Goal: Task Accomplishment & Management: Manage account settings

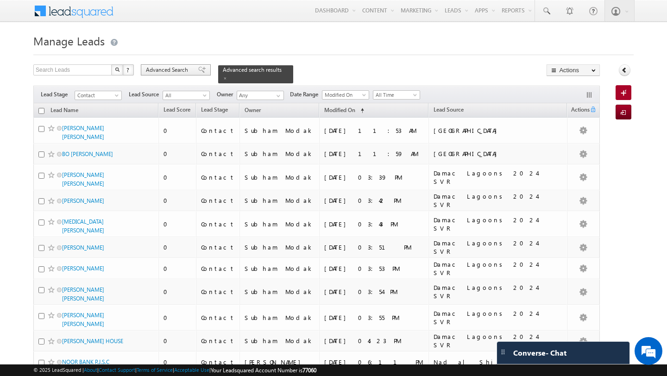
click at [181, 68] on span "Advanced Search" at bounding box center [168, 70] width 45 height 8
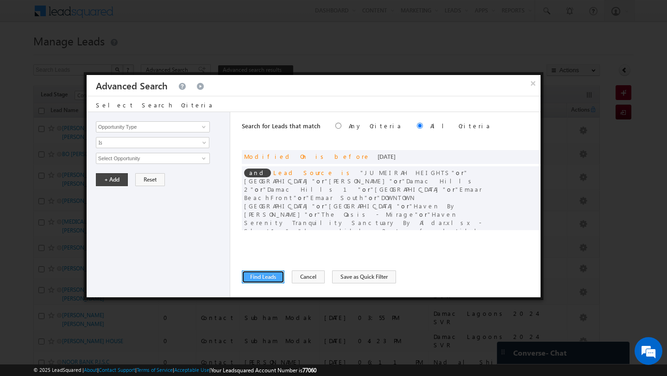
click at [267, 277] on button "Find Leads" at bounding box center [263, 276] width 43 height 13
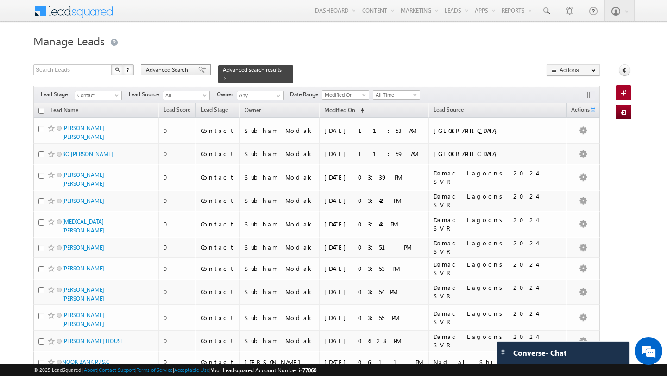
click at [175, 67] on span "Advanced Search" at bounding box center [168, 70] width 45 height 8
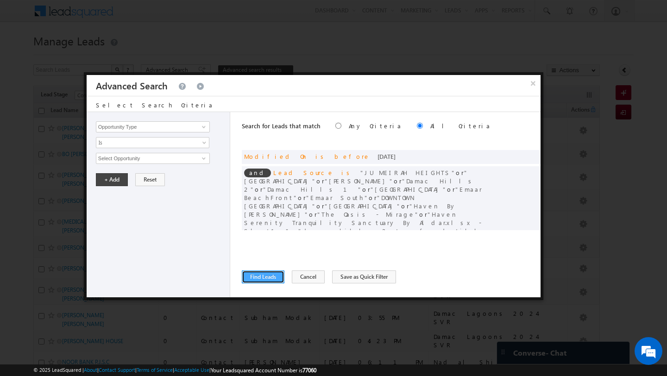
click at [267, 277] on button "Find Leads" at bounding box center [263, 276] width 43 height 13
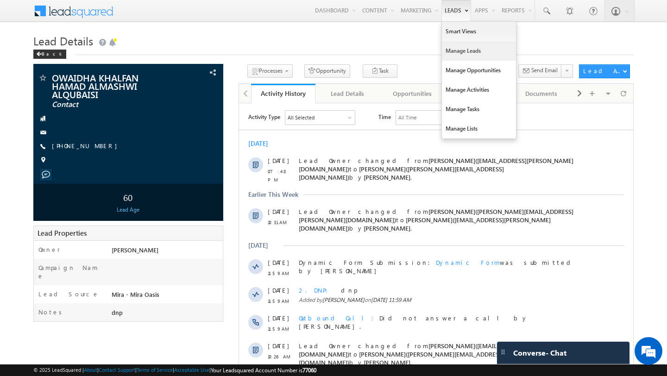
click at [455, 56] on link "Manage Leads" at bounding box center [479, 50] width 74 height 19
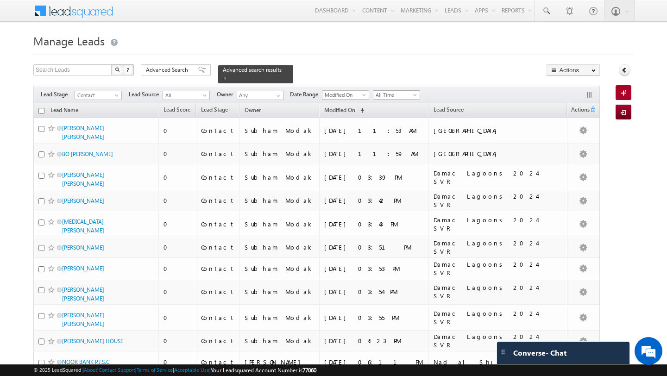
click at [391, 91] on span "All Time" at bounding box center [395, 95] width 44 height 8
click at [395, 120] on link "[DATE]" at bounding box center [398, 120] width 47 height 8
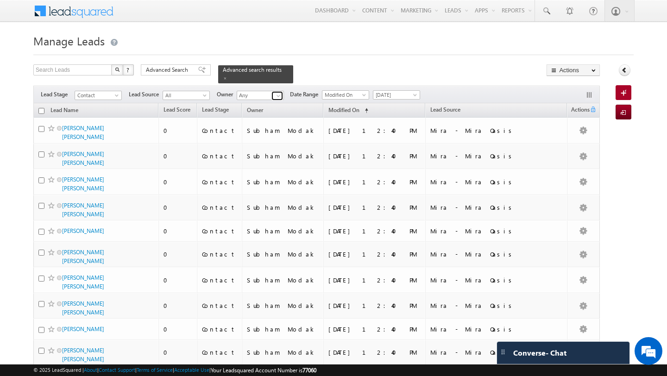
click at [281, 92] on span at bounding box center [278, 95] width 7 height 7
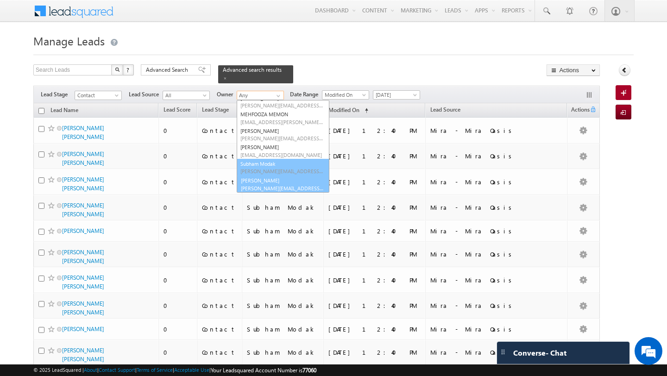
scroll to position [26, 0]
click at [275, 177] on link "Swarup Chandradas [EMAIL_ADDRESS][DOMAIN_NAME]" at bounding box center [283, 184] width 93 height 18
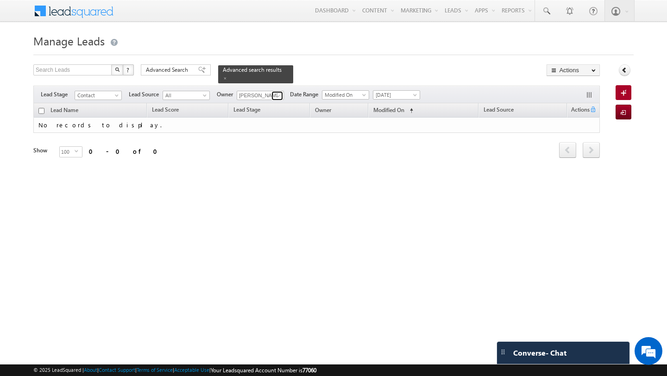
click at [277, 91] on link at bounding box center [277, 95] width 12 height 9
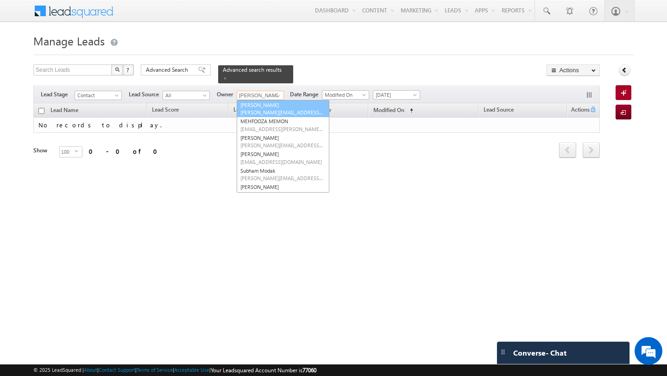
scroll to position [0, 0]
click at [272, 100] on link "Any" at bounding box center [283, 105] width 93 height 11
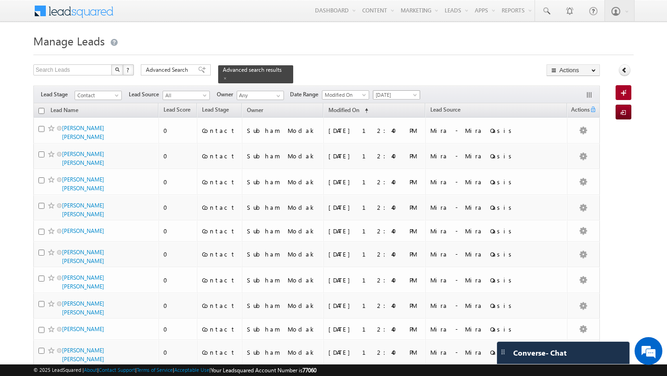
click at [417, 93] on span at bounding box center [415, 96] width 7 height 7
click at [413, 100] on link "All Time" at bounding box center [398, 99] width 47 height 8
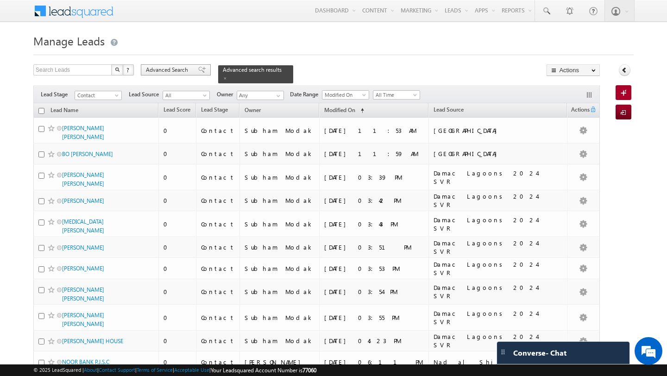
click at [163, 75] on div "Advanced Search" at bounding box center [176, 69] width 70 height 11
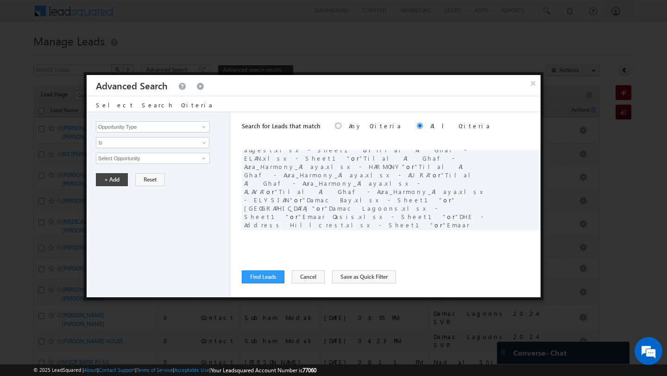
scroll to position [101, 0]
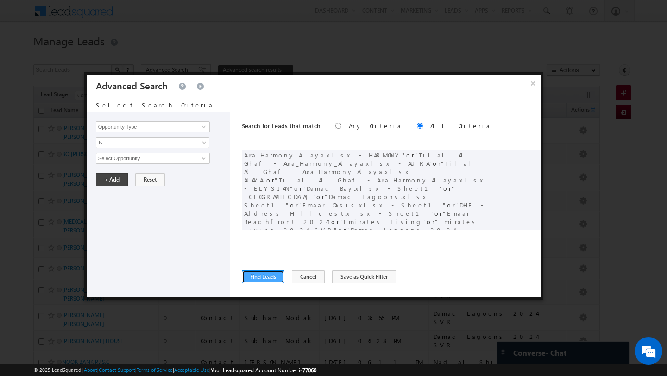
click at [264, 277] on button "Find Leads" at bounding box center [263, 276] width 43 height 13
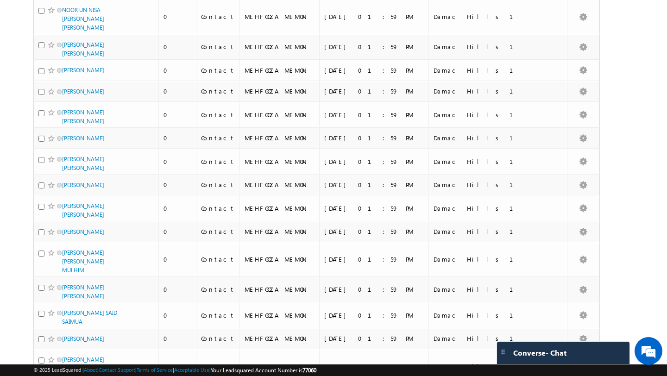
scroll to position [0, 0]
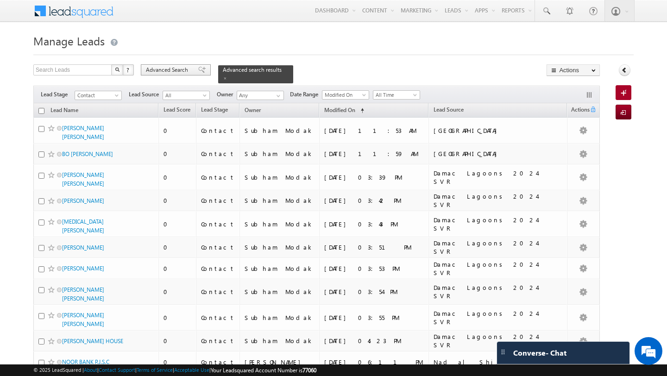
click at [173, 67] on span "Advanced Search" at bounding box center [168, 70] width 45 height 8
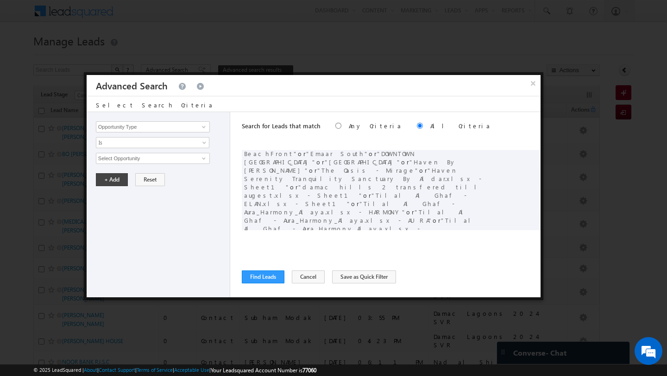
scroll to position [101, 0]
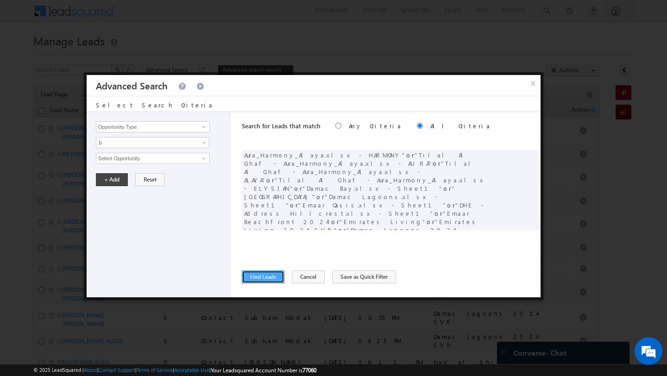
click at [258, 277] on button "Find Leads" at bounding box center [263, 276] width 43 height 13
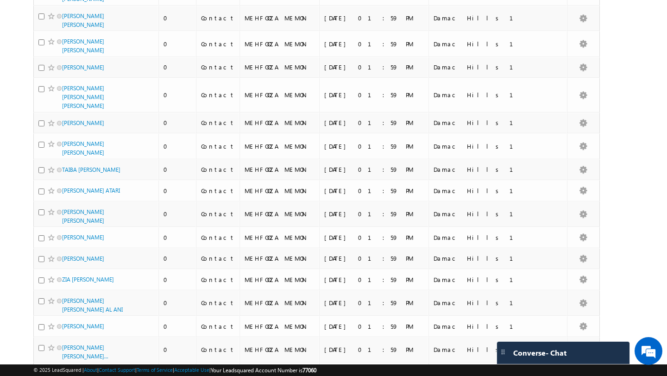
scroll to position [2258, 0]
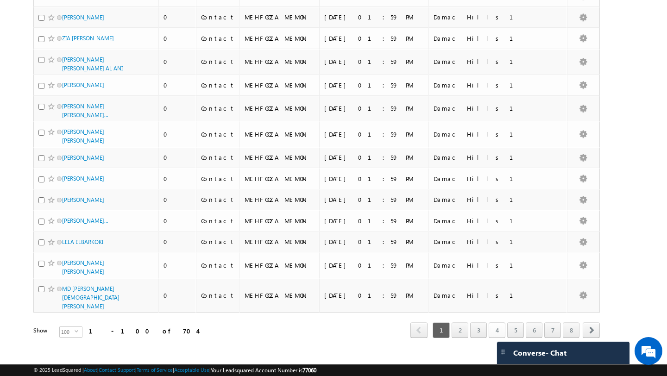
click at [501, 322] on link "4" at bounding box center [497, 330] width 17 height 16
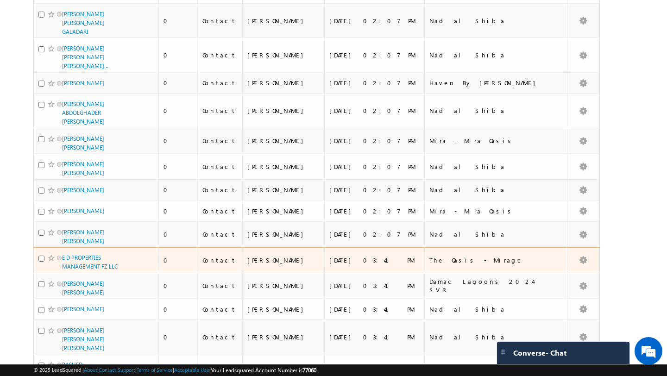
scroll to position [1565, 0]
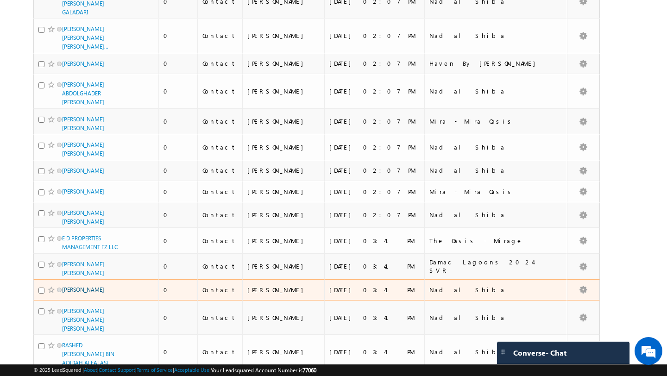
click at [103, 286] on link "[PERSON_NAME]" at bounding box center [83, 289] width 42 height 7
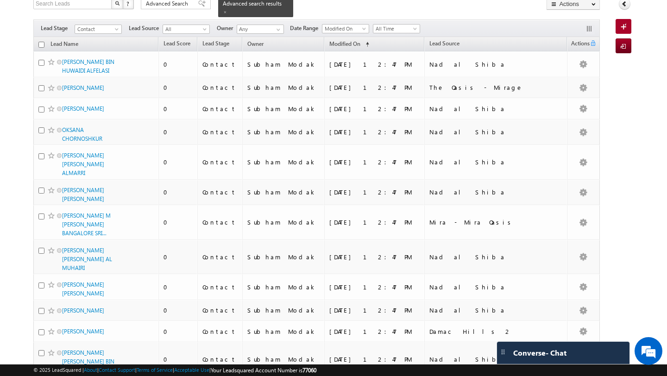
scroll to position [0, 0]
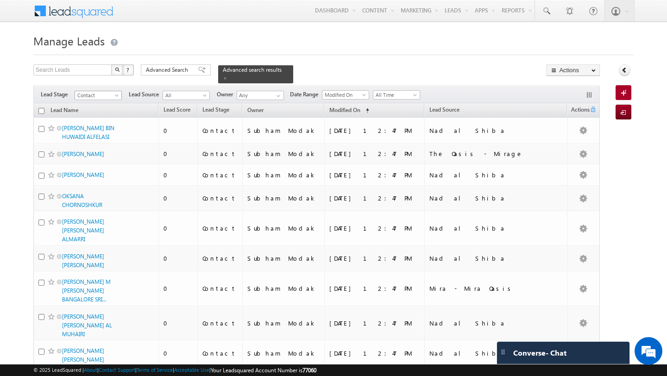
click at [97, 91] on span "Contact" at bounding box center [97, 95] width 44 height 8
click at [94, 171] on link "Not Qualified" at bounding box center [98, 174] width 47 height 8
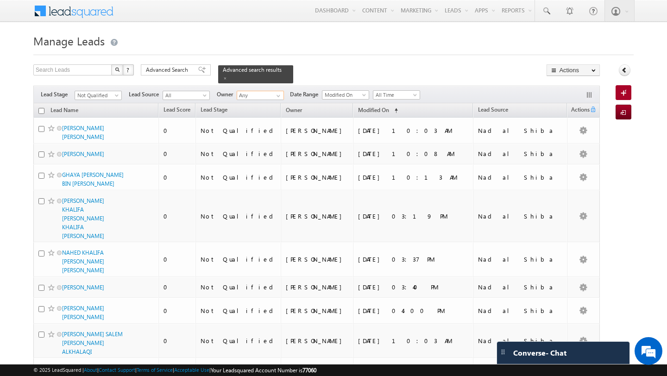
click at [265, 91] on input "Any" at bounding box center [260, 95] width 47 height 9
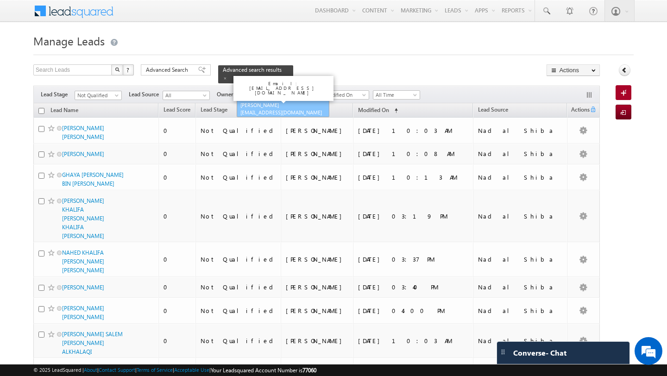
click at [253, 109] on span "[EMAIL_ADDRESS][DOMAIN_NAME]" at bounding box center [281, 112] width 83 height 7
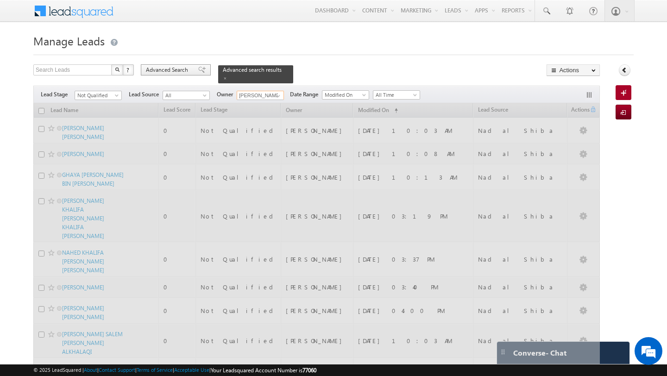
type input "[PERSON_NAME]"
click at [183, 71] on span "Advanced Search" at bounding box center [168, 70] width 45 height 8
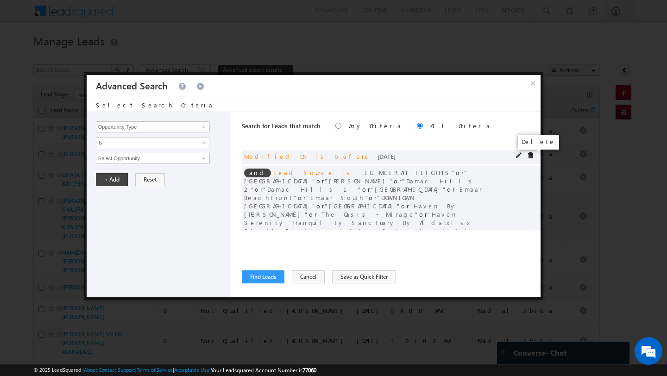
click at [532, 155] on span at bounding box center [530, 155] width 6 height 6
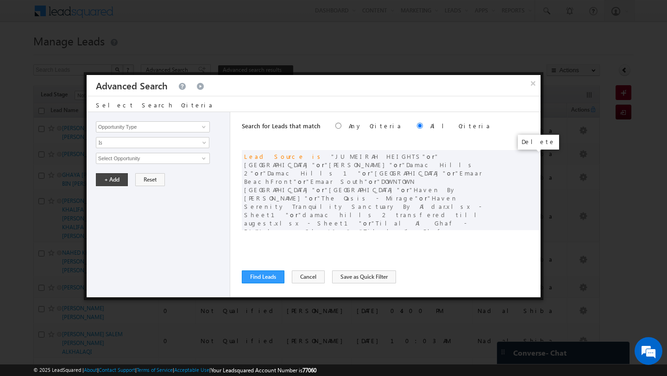
click at [0, 0] on span at bounding box center [0, 0] width 0 height 0
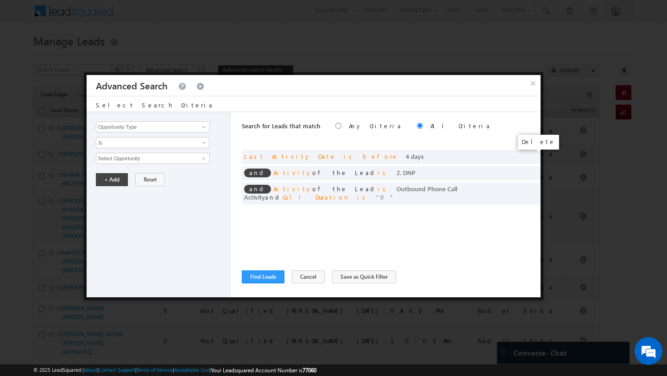
click at [0, 0] on span at bounding box center [0, 0] width 0 height 0
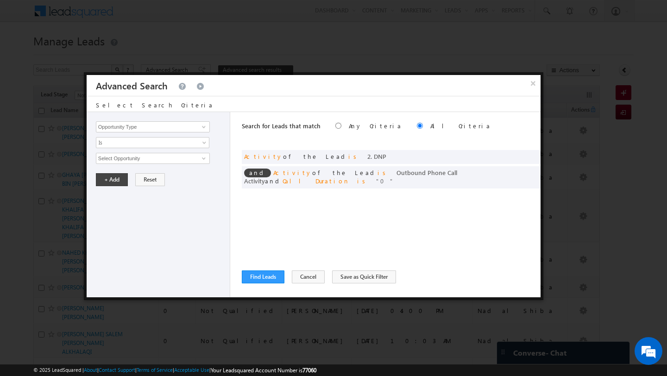
click at [0, 0] on span at bounding box center [0, 0] width 0 height 0
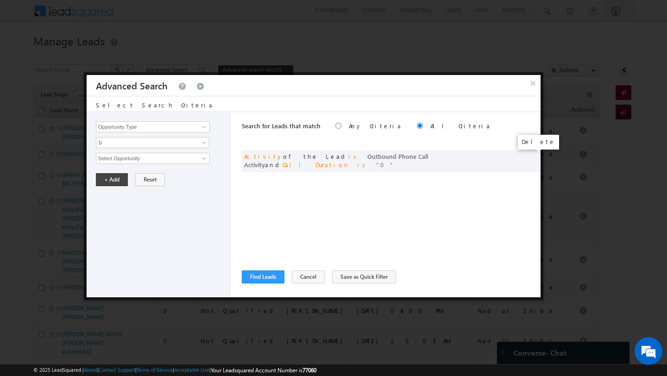
click at [0, 0] on span at bounding box center [0, 0] width 0 height 0
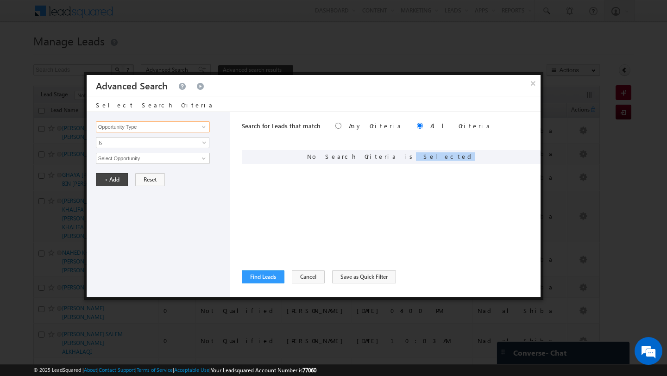
click at [125, 126] on input "Opportunity Type" at bounding box center [153, 126] width 114 height 11
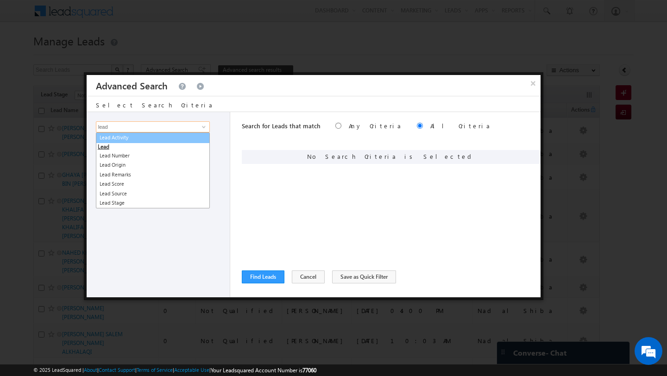
click at [122, 141] on link "Lead Activity" at bounding box center [153, 137] width 114 height 11
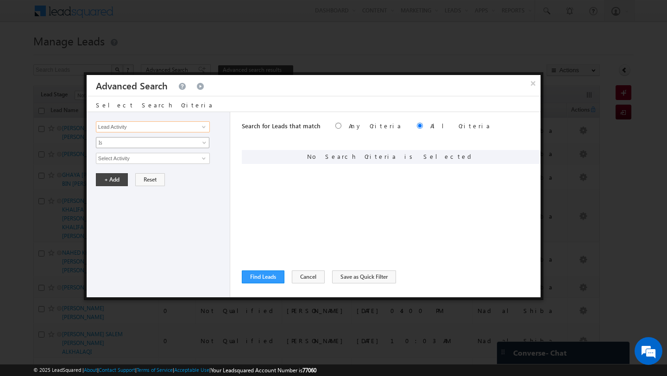
type input "Lead Activity"
click at [117, 142] on span "Is" at bounding box center [146, 142] width 101 height 8
click at [119, 162] on link "Is Not" at bounding box center [152, 163] width 113 height 8
click at [151, 162] on input "Select Activity" at bounding box center [153, 158] width 114 height 11
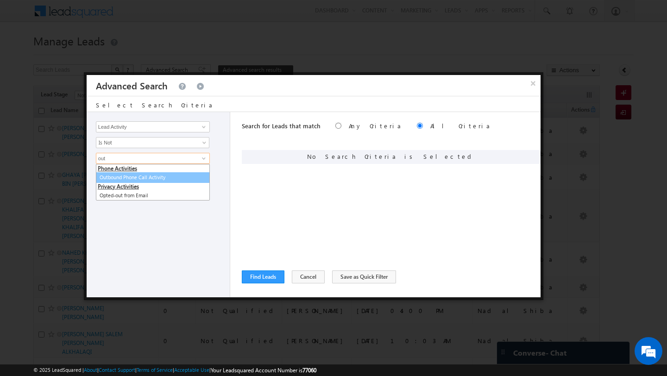
click at [125, 180] on link "Outbound Phone Call Activity" at bounding box center [153, 177] width 114 height 11
type input "Outbound Phone Call Activity"
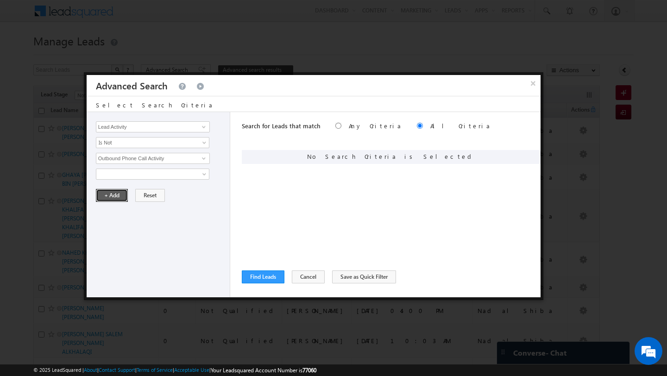
click at [112, 198] on button "+ Add" at bounding box center [112, 195] width 32 height 13
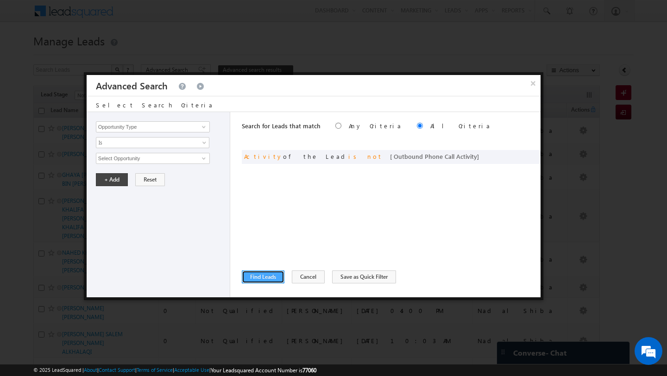
click at [270, 271] on button "Find Leads" at bounding box center [263, 276] width 43 height 13
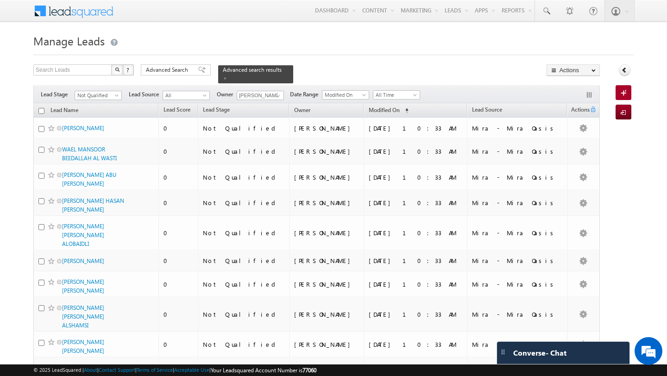
click at [40, 108] on input "checkbox" at bounding box center [41, 111] width 6 height 6
checkbox input "true"
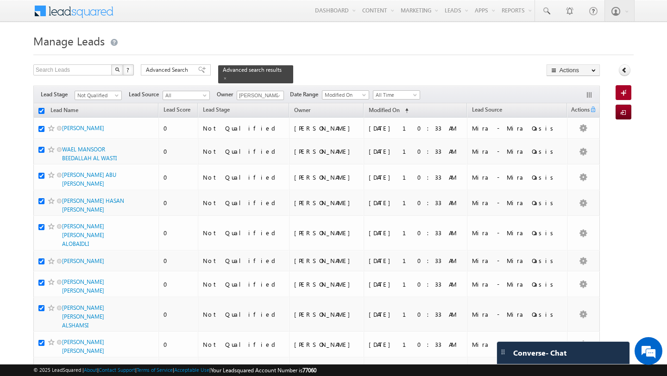
checkbox input "true"
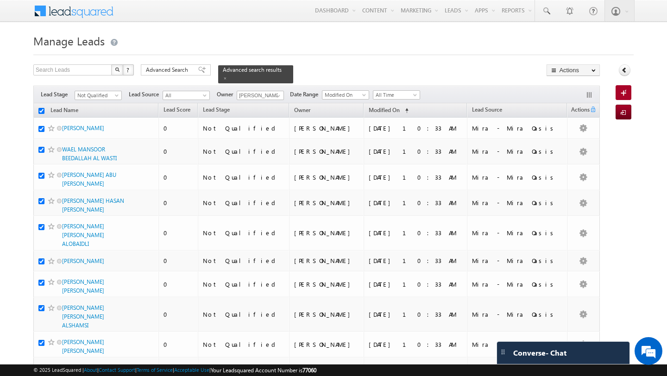
checkbox input "true"
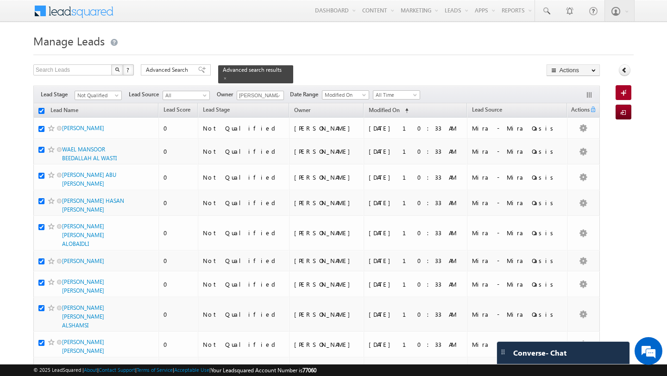
checkbox input "true"
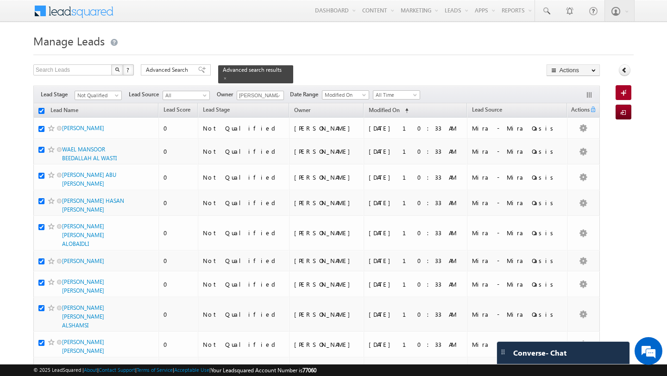
checkbox input "true"
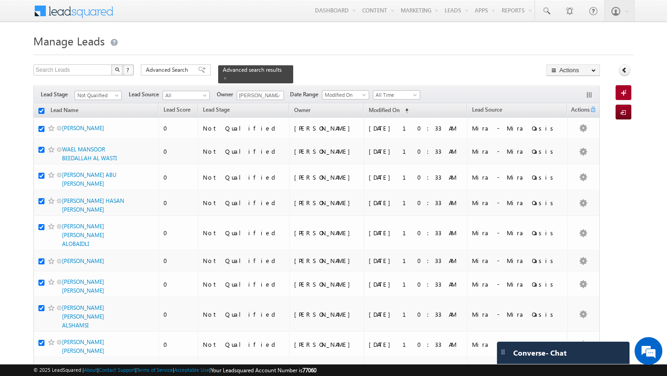
checkbox input "true"
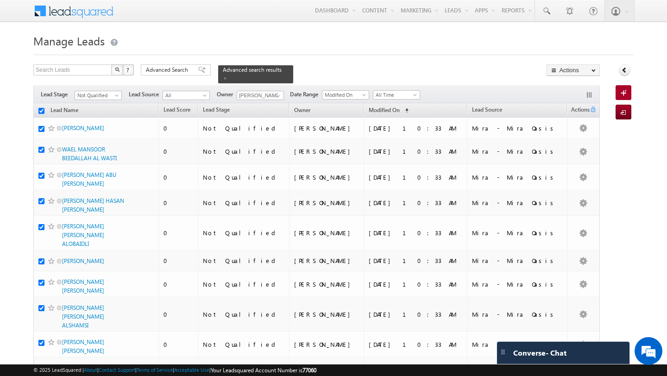
checkbox input "true"
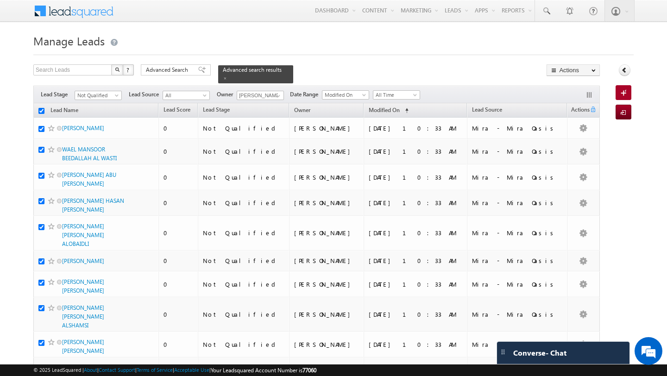
checkbox input "true"
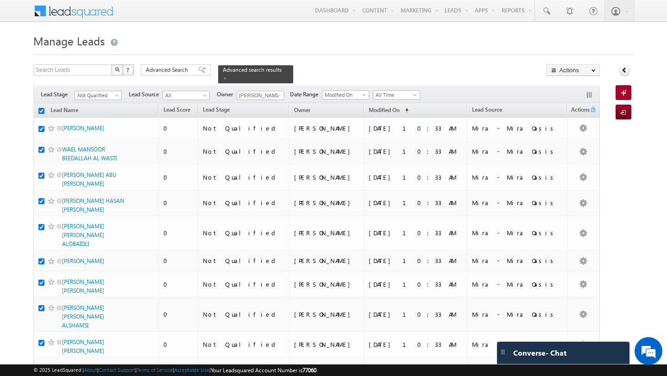
checkbox input "true"
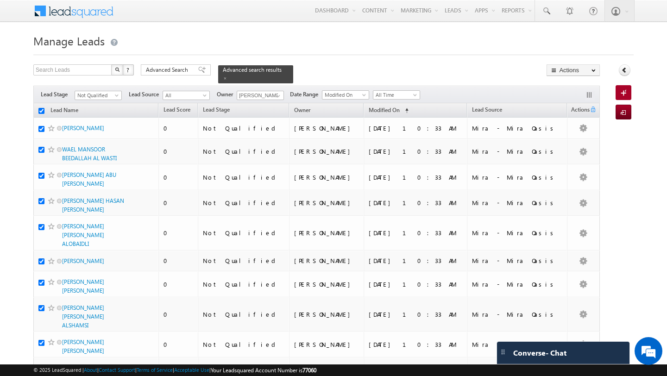
checkbox input "true"
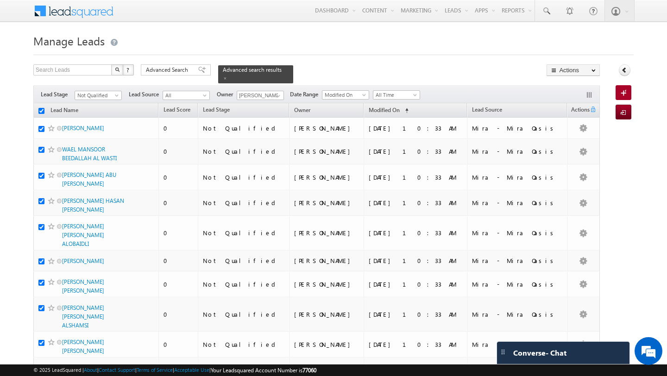
checkbox input "true"
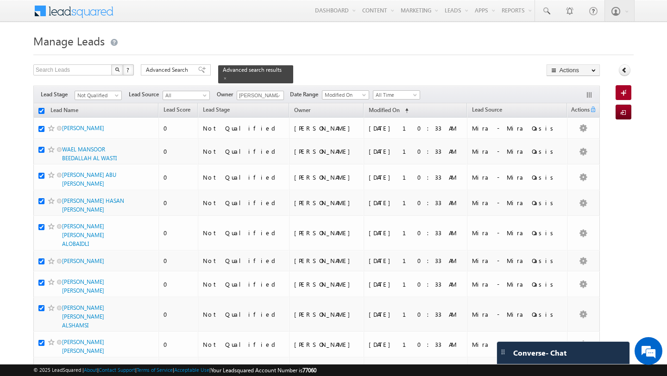
checkbox input "true"
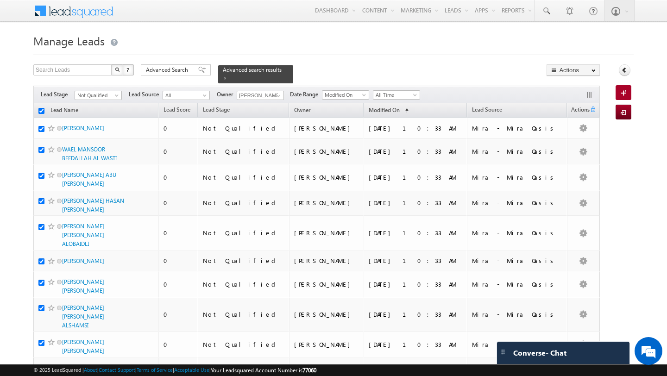
checkbox input "true"
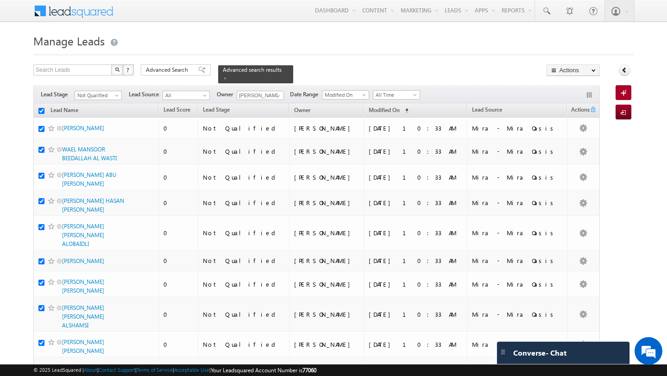
checkbox input "true"
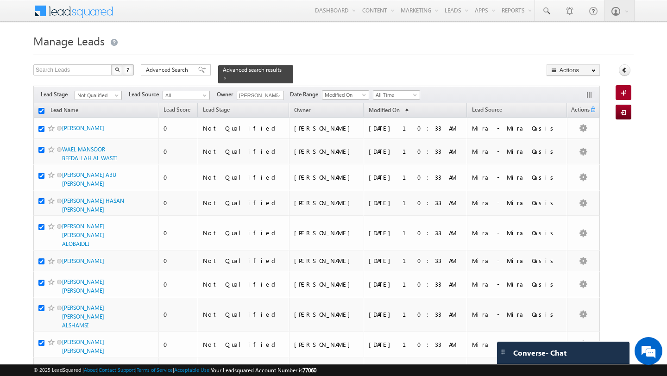
checkbox input "true"
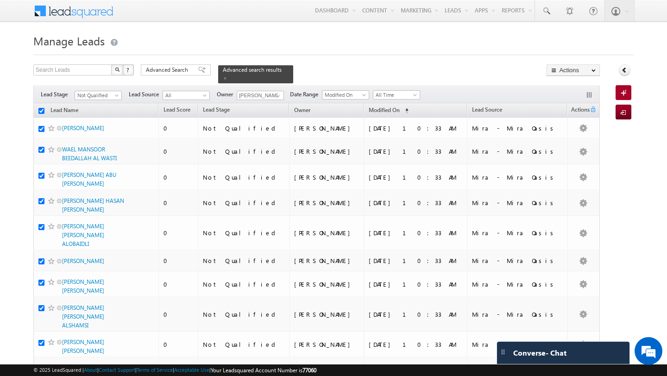
checkbox input "true"
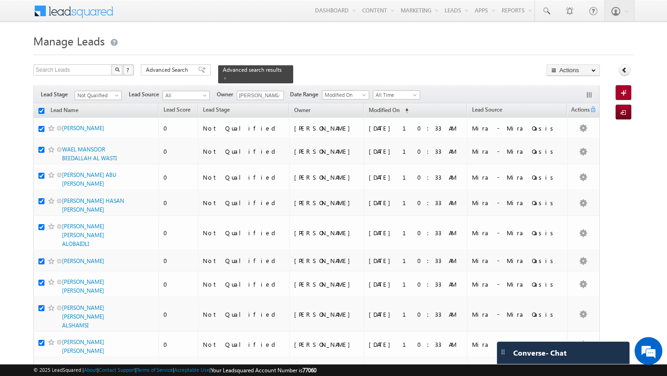
checkbox input "true"
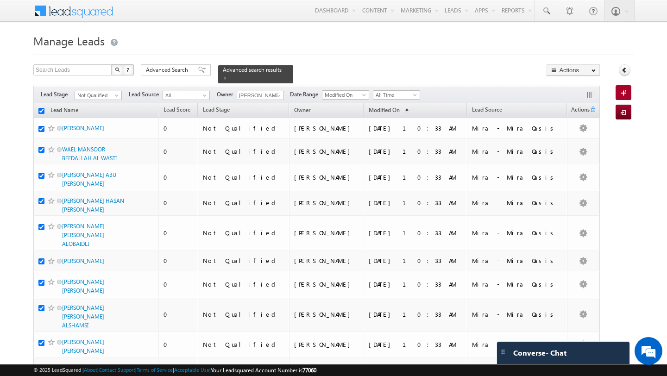
checkbox input "true"
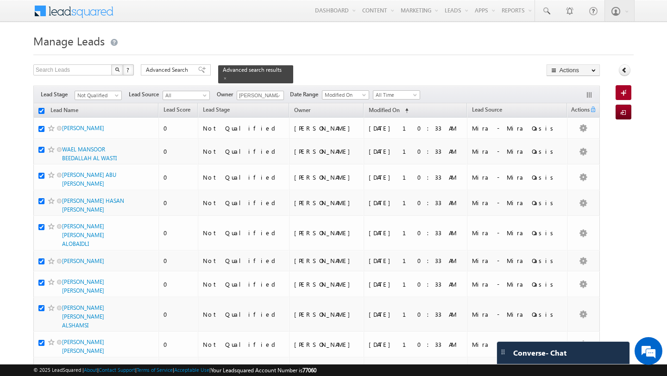
checkbox input "true"
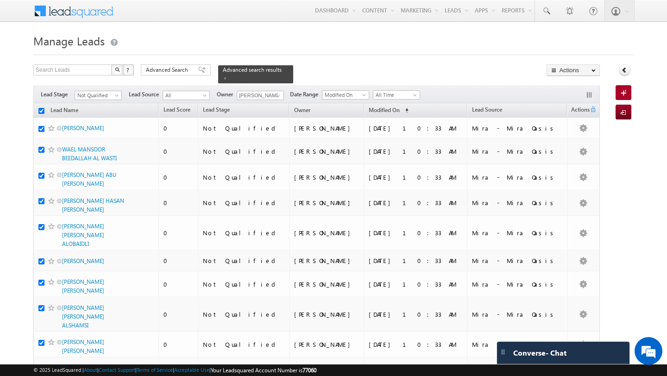
checkbox input "true"
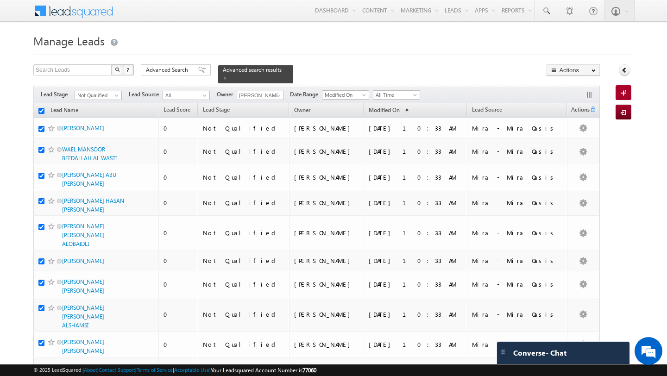
checkbox input "true"
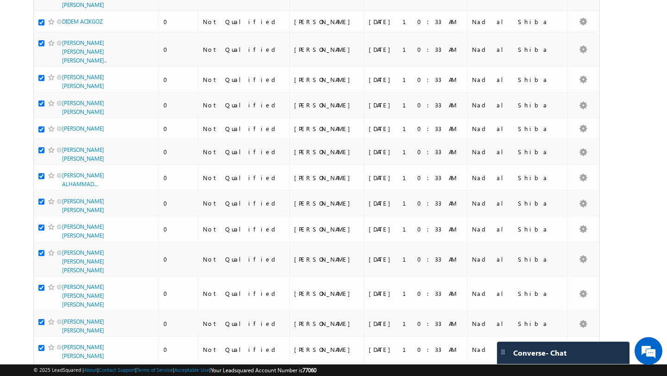
scroll to position [2397, 0]
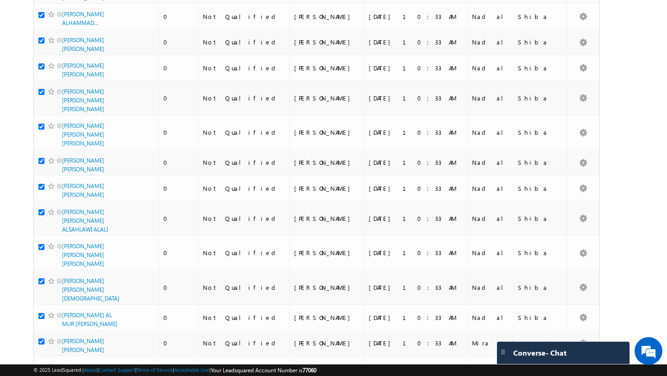
click at [65, 350] on li "50" at bounding box center [65, 350] width 22 height 9
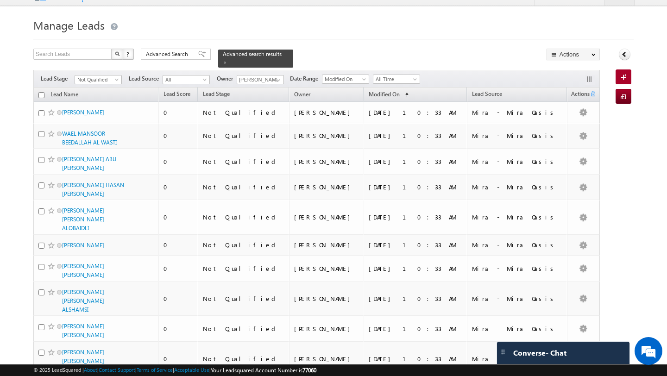
scroll to position [0, 0]
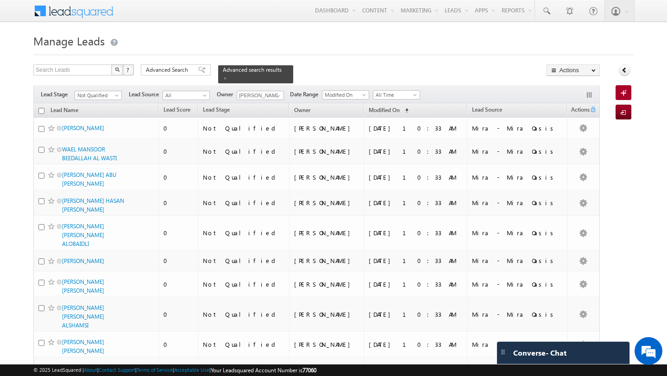
click at [43, 108] on input "checkbox" at bounding box center [41, 111] width 6 height 6
checkbox input "true"
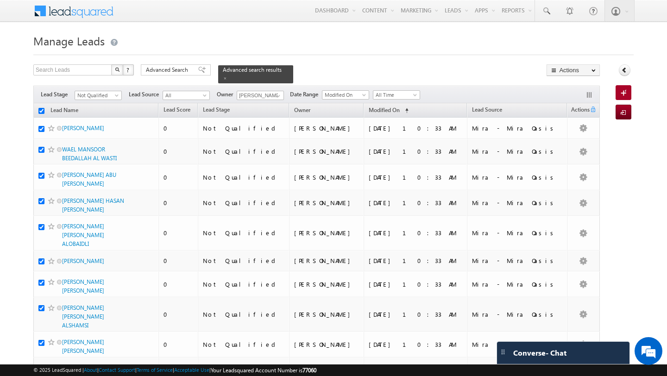
checkbox input "true"
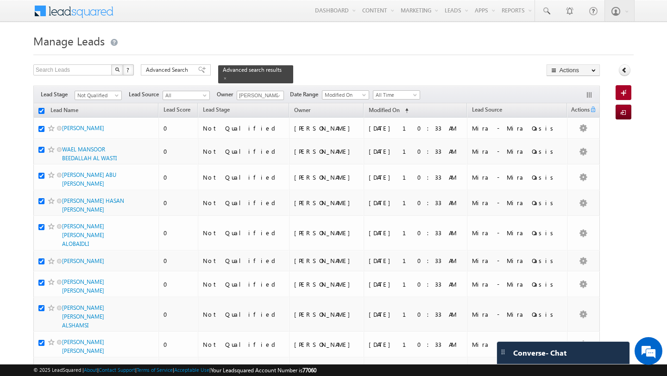
checkbox input "true"
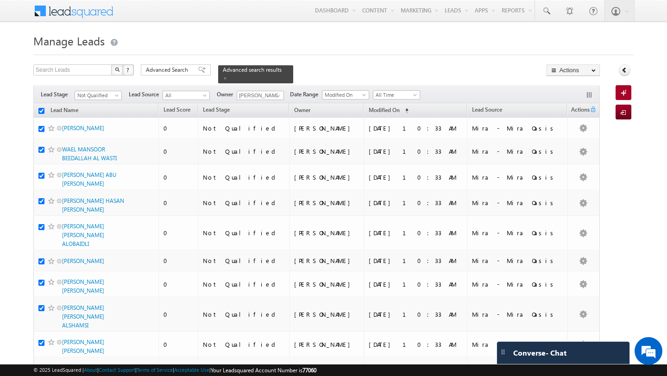
checkbox input "true"
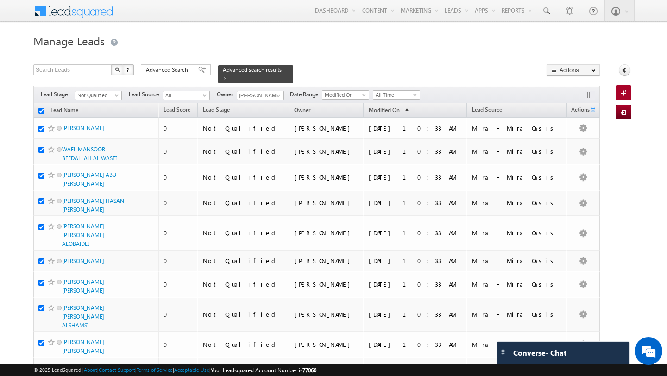
checkbox input "true"
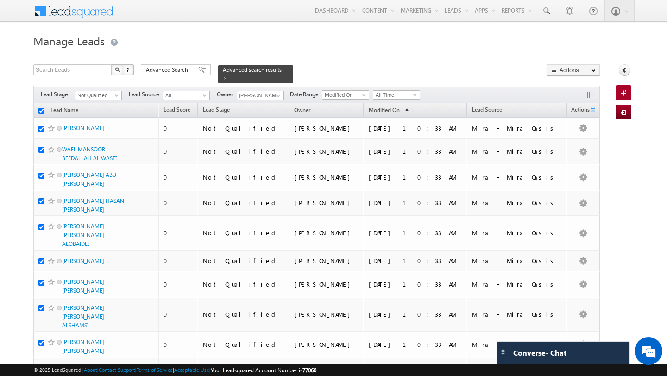
checkbox input "true"
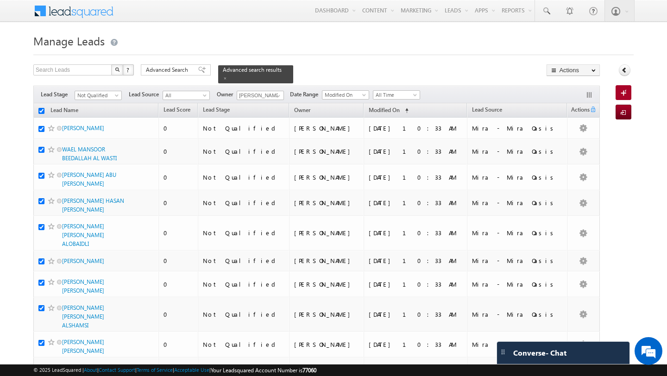
checkbox input "true"
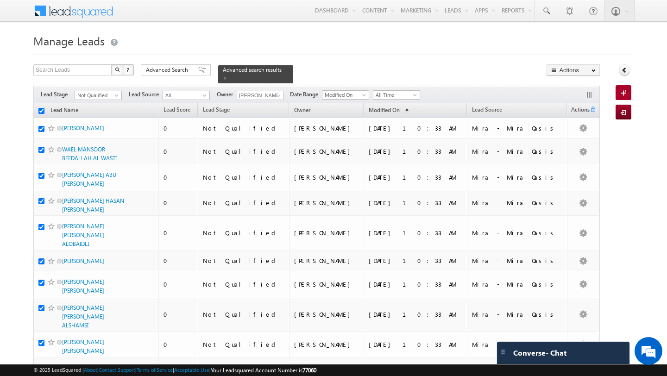
checkbox input "true"
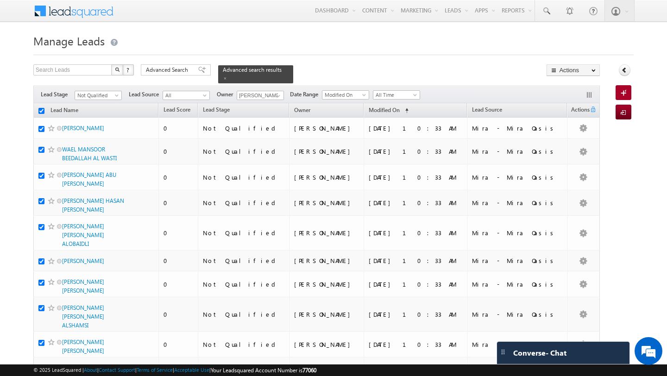
checkbox input "true"
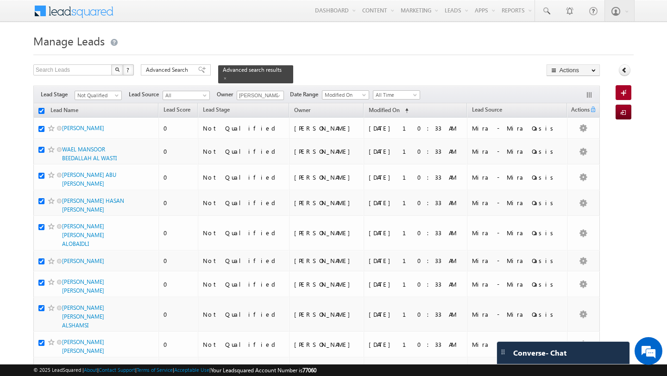
checkbox input "true"
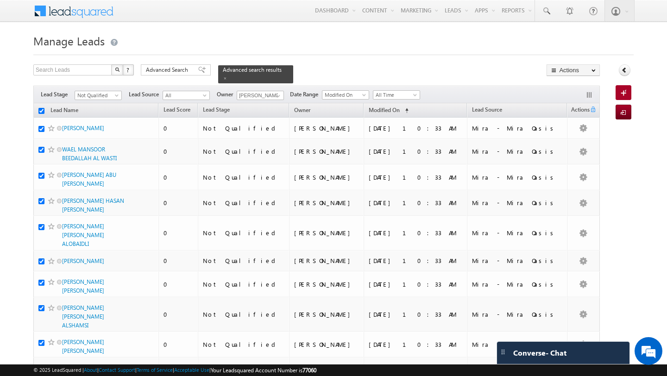
checkbox input "true"
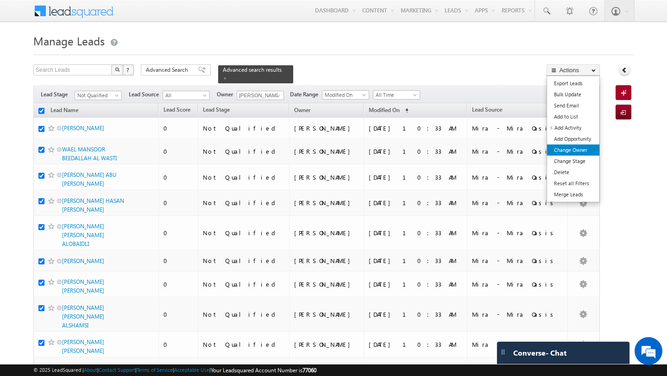
click at [585, 151] on link "Change Owner" at bounding box center [573, 150] width 52 height 11
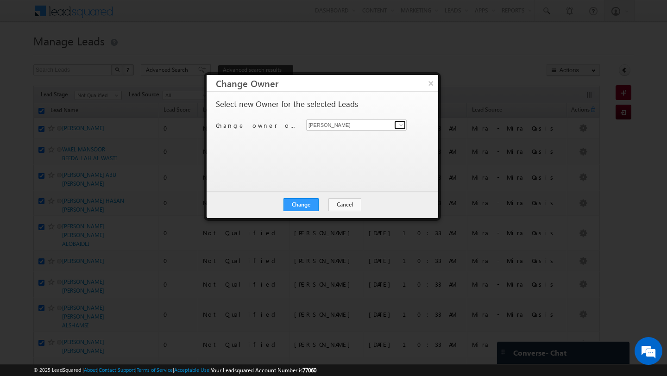
click at [401, 126] on span at bounding box center [400, 124] width 7 height 7
click at [363, 147] on link "Swarup Chandradas [EMAIL_ADDRESS][DOMAIN_NAME]" at bounding box center [356, 140] width 101 height 18
type input "[PERSON_NAME]"
click at [302, 205] on button "Change" at bounding box center [300, 204] width 35 height 13
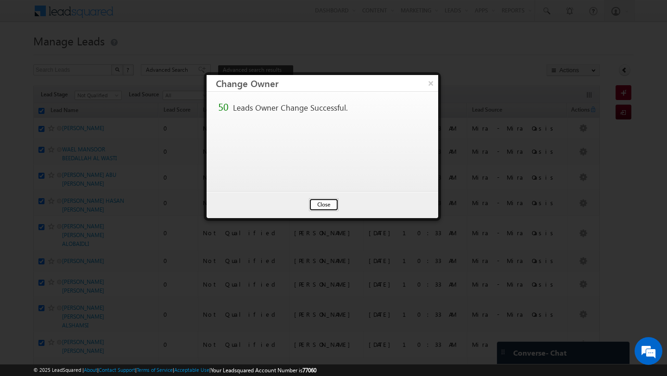
click at [333, 209] on button "Close" at bounding box center [324, 204] width 30 height 13
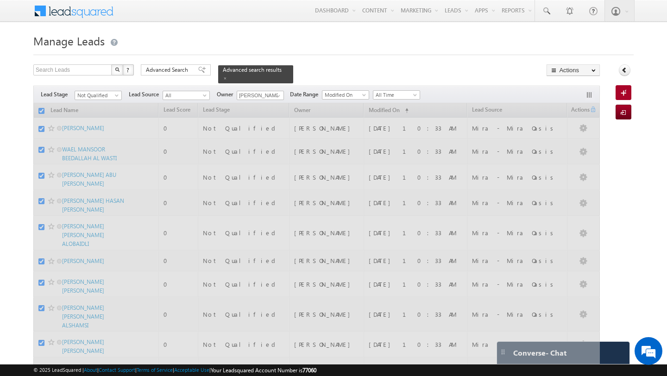
checkbox input "false"
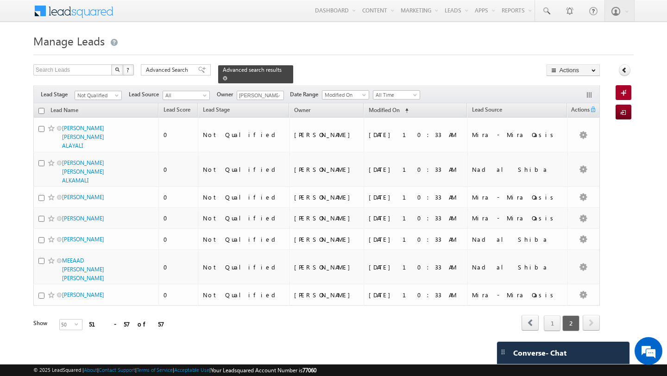
click at [227, 76] on span at bounding box center [225, 78] width 5 height 5
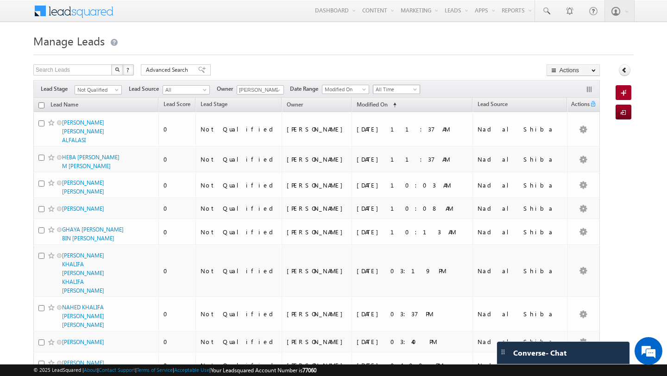
click at [399, 88] on span "All Time" at bounding box center [395, 89] width 44 height 8
click at [396, 133] on li "Today" at bounding box center [398, 130] width 47 height 10
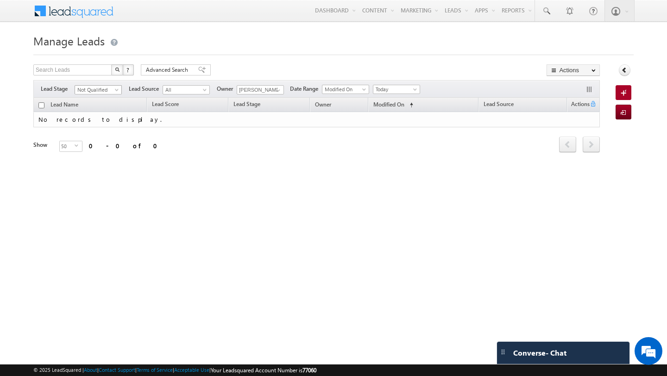
click at [95, 89] on span "Not Qualified" at bounding box center [97, 90] width 44 height 8
click at [95, 111] on link "Contact" at bounding box center [98, 109] width 47 height 8
click at [282, 91] on span at bounding box center [278, 90] width 7 height 7
click at [245, 103] on link "Anand Pandey anand.pandey@indglobal.ae" at bounding box center [283, 103] width 93 height 18
click at [389, 93] on span "Today" at bounding box center [395, 89] width 44 height 8
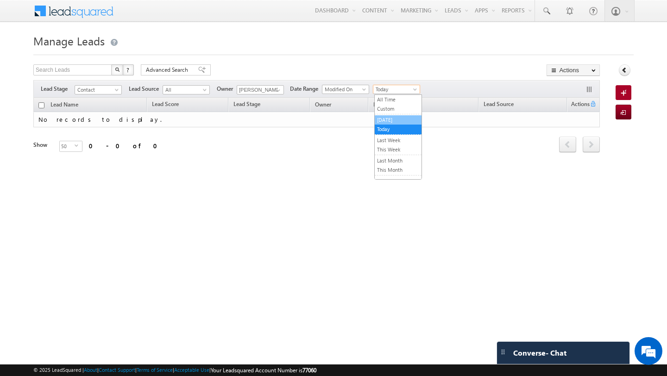
click at [389, 117] on link "[DATE]" at bounding box center [398, 120] width 47 height 8
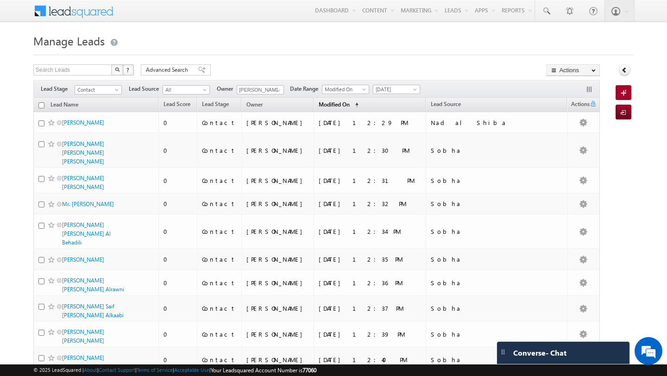
click at [350, 104] on span "Modified On" at bounding box center [334, 104] width 31 height 7
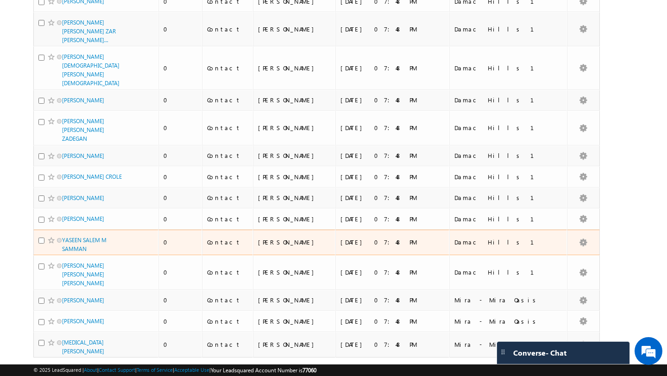
scroll to position [1019, 0]
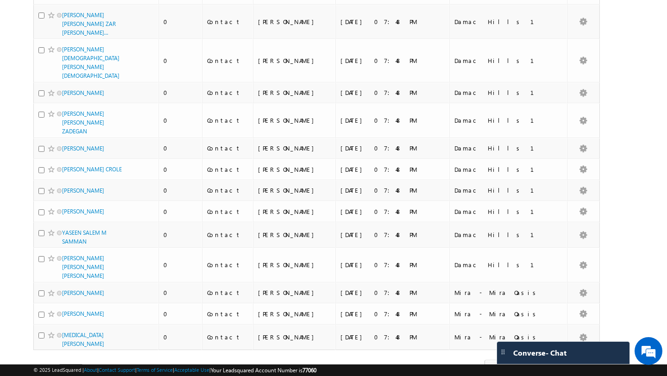
click at [62, 364] on span "50" at bounding box center [67, 369] width 15 height 10
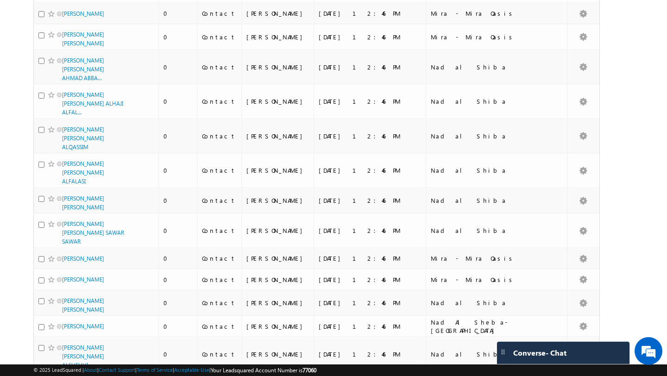
scroll to position [3711, 0]
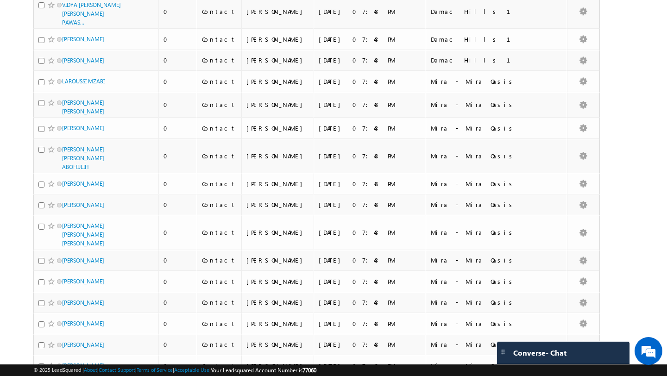
scroll to position [0, 0]
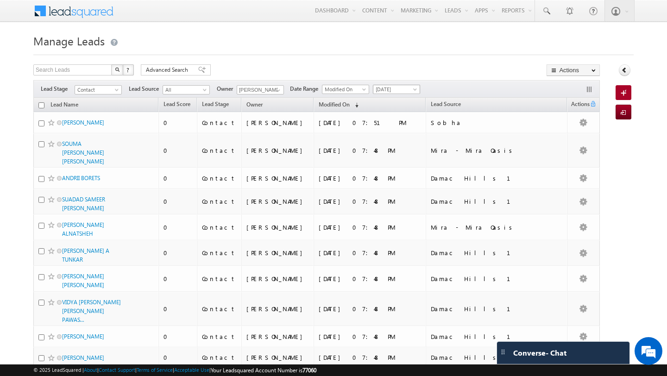
click at [396, 93] on span "[DATE]" at bounding box center [395, 89] width 44 height 8
click at [393, 128] on link "Today" at bounding box center [398, 129] width 47 height 8
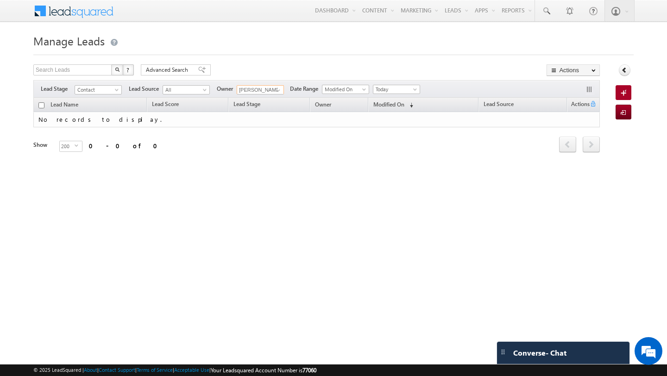
click at [283, 92] on input "[PERSON_NAME]" at bounding box center [260, 89] width 47 height 9
click at [260, 102] on link "Shubham Tripathi shubhamdutta.tripathi@indglobal.ae" at bounding box center [283, 103] width 93 height 18
type input "[PERSON_NAME]"
click at [390, 94] on link "Today" at bounding box center [396, 89] width 47 height 9
click at [391, 100] on link "All Time" at bounding box center [398, 99] width 47 height 8
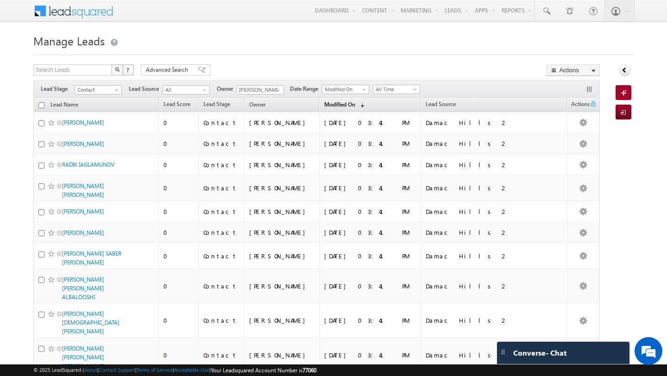
click at [355, 103] on span "Modified On" at bounding box center [339, 104] width 31 height 7
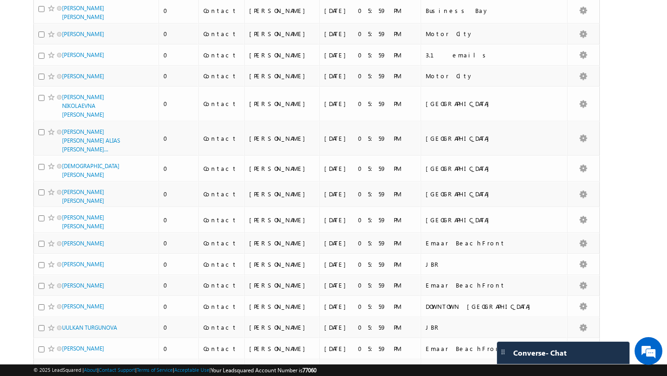
scroll to position [4381, 0]
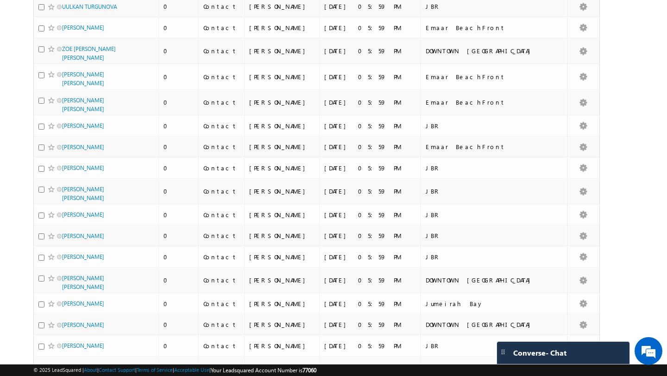
click at [68, 359] on li "100" at bounding box center [65, 359] width 22 height 9
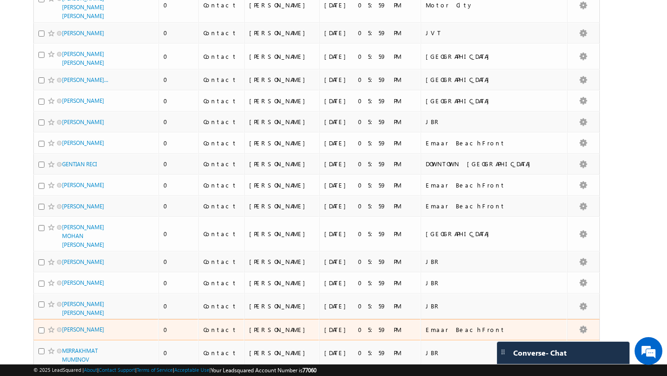
scroll to position [0, 0]
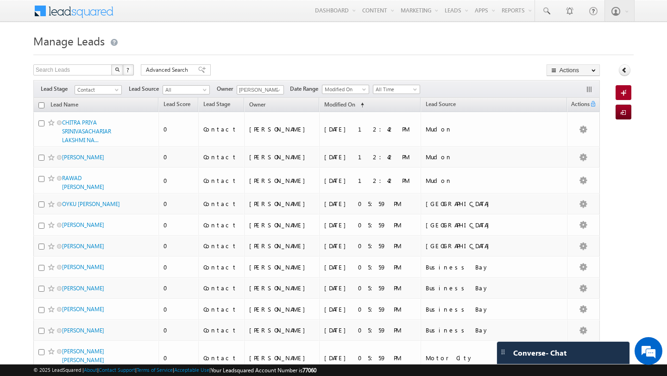
click at [40, 106] on input "checkbox" at bounding box center [41, 105] width 6 height 6
checkbox input "true"
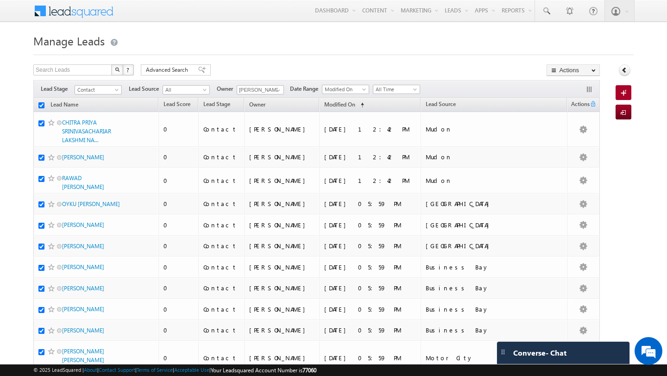
checkbox input "true"
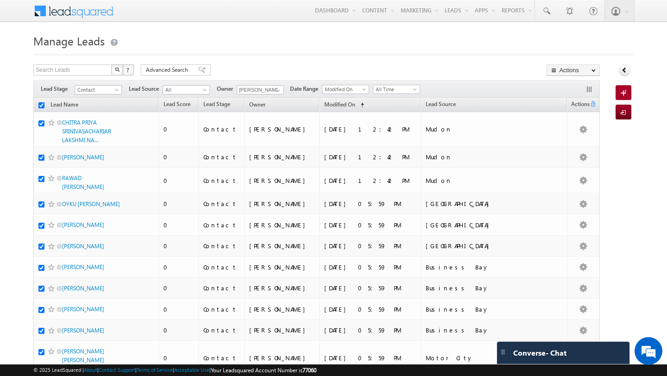
checkbox input "true"
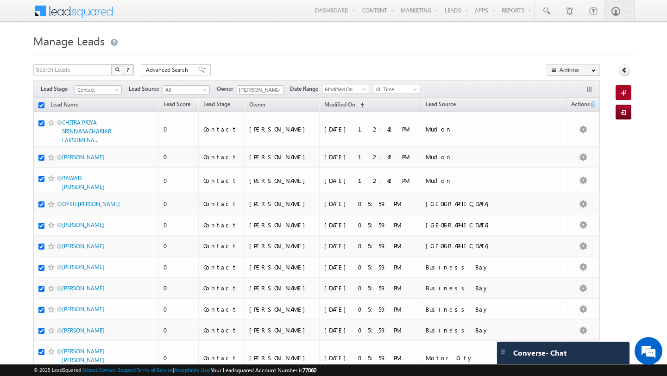
checkbox input "true"
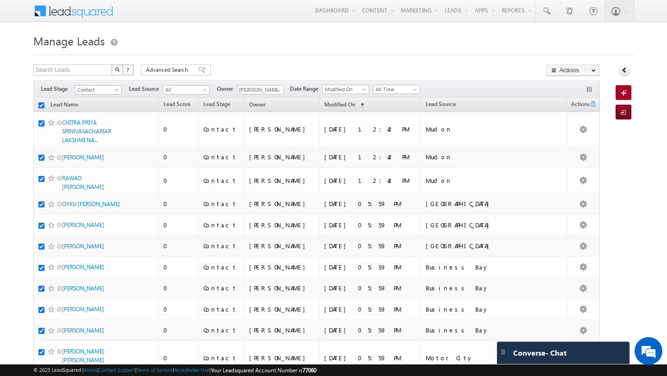
checkbox input "true"
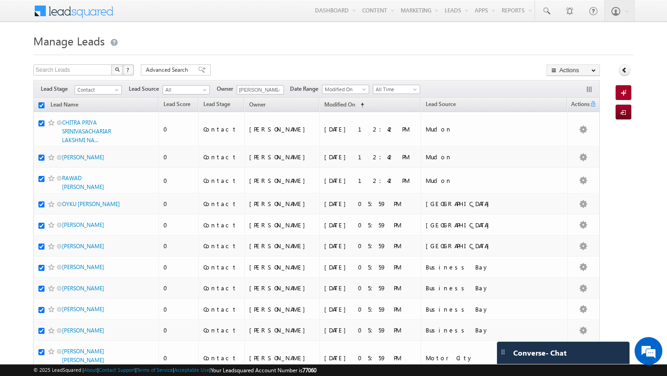
checkbox input "true"
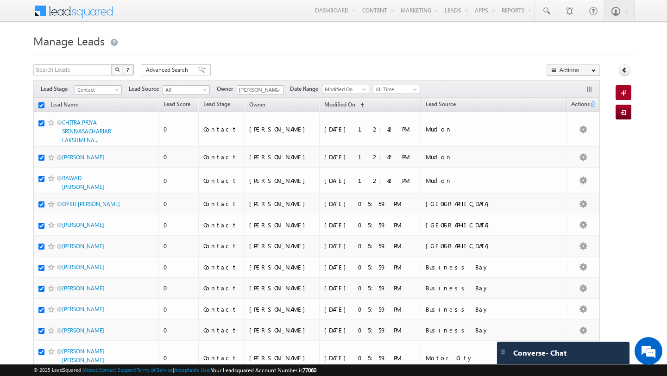
checkbox input "true"
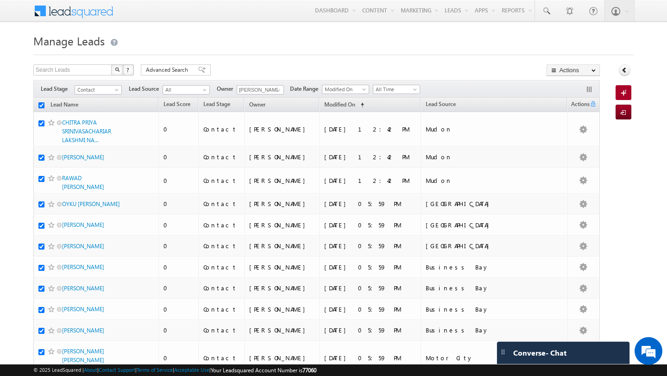
checkbox input "true"
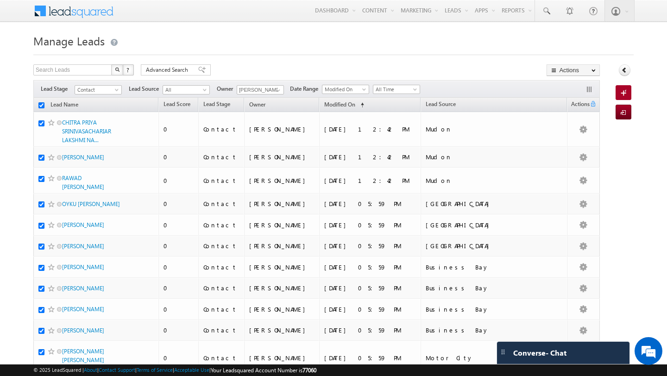
checkbox input "true"
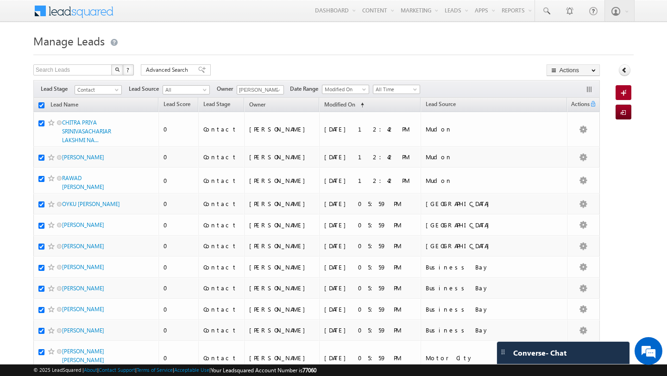
checkbox input "true"
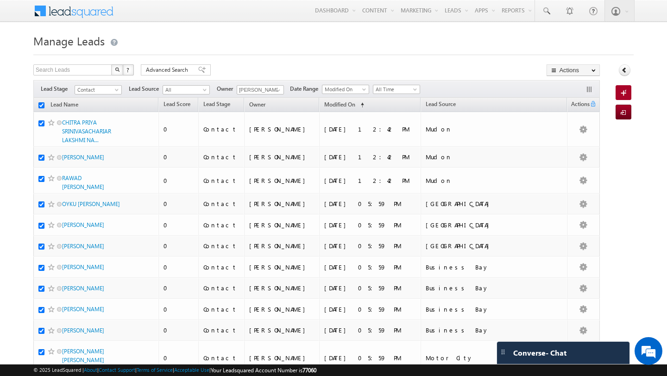
checkbox input "true"
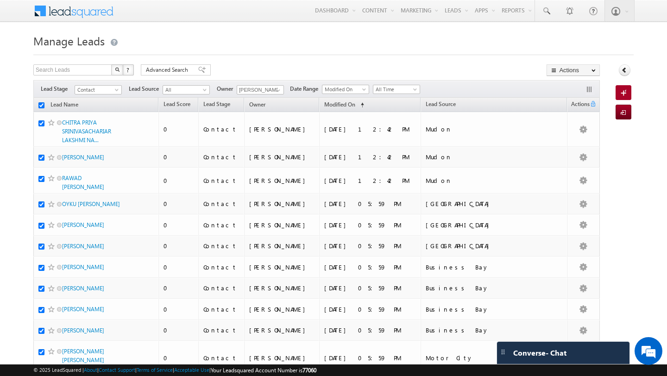
checkbox input "true"
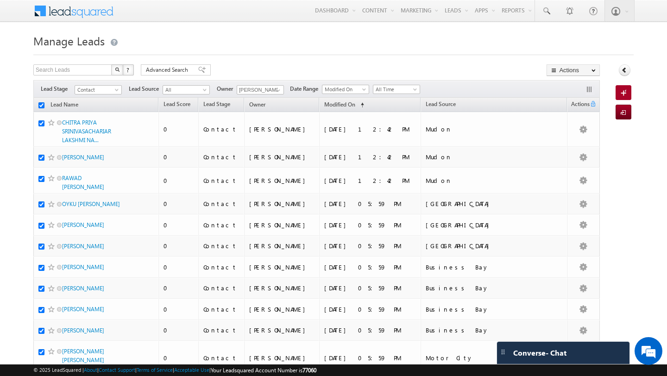
checkbox input "true"
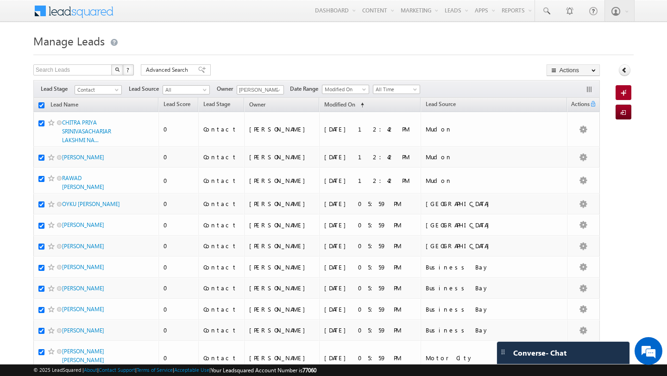
checkbox input "true"
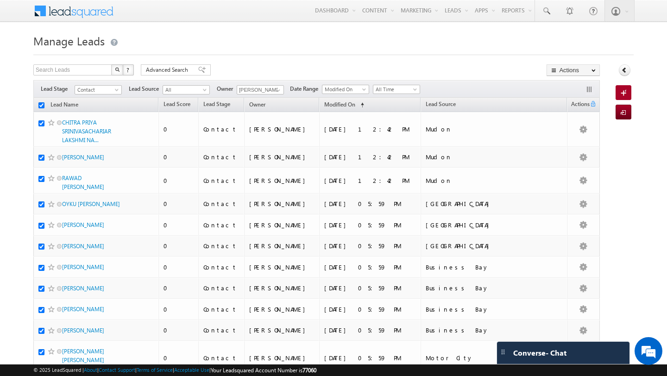
checkbox input "true"
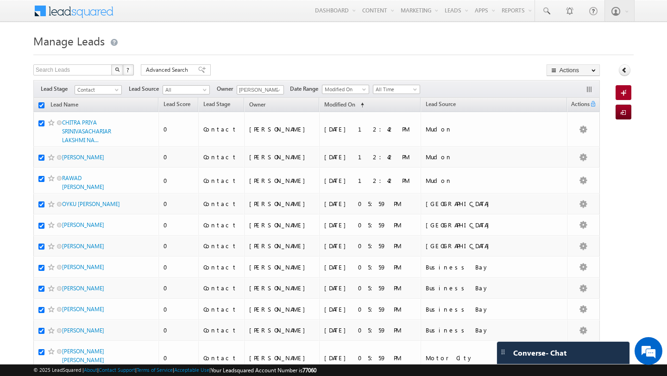
checkbox input "true"
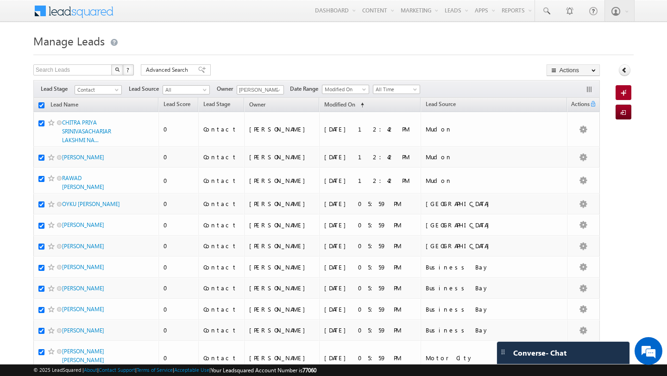
checkbox input "true"
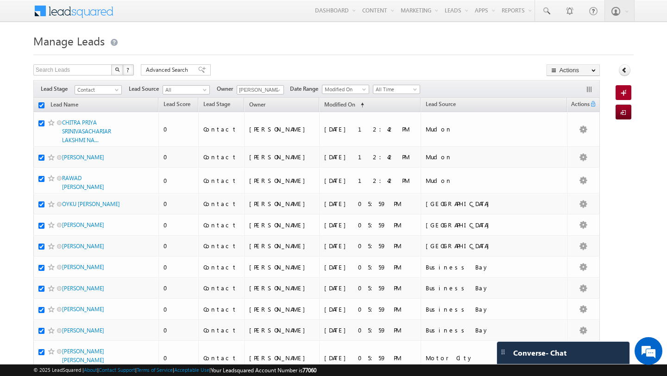
checkbox input "true"
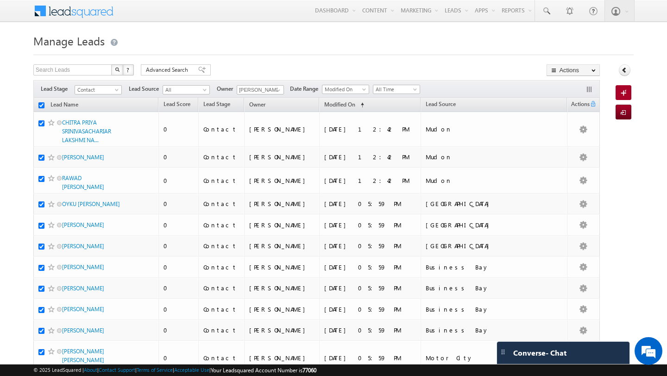
checkbox input "true"
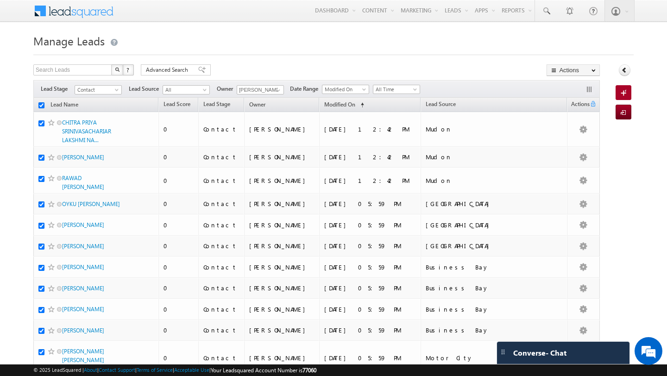
checkbox input "true"
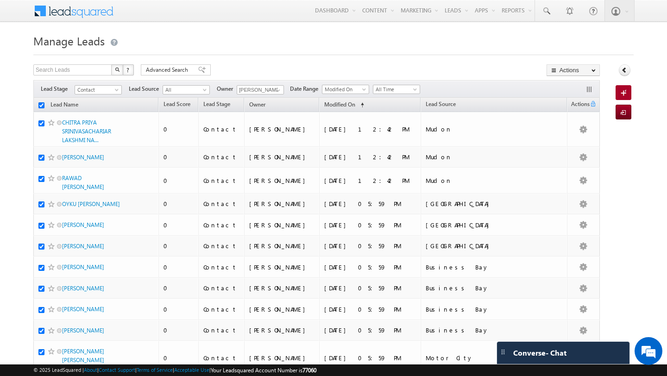
checkbox input "true"
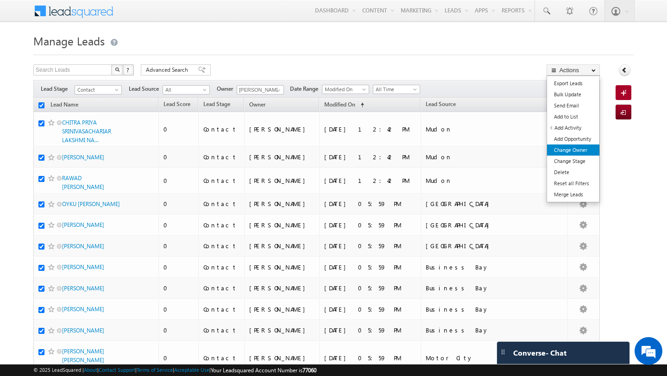
click at [584, 150] on link "Change Owner" at bounding box center [573, 150] width 52 height 11
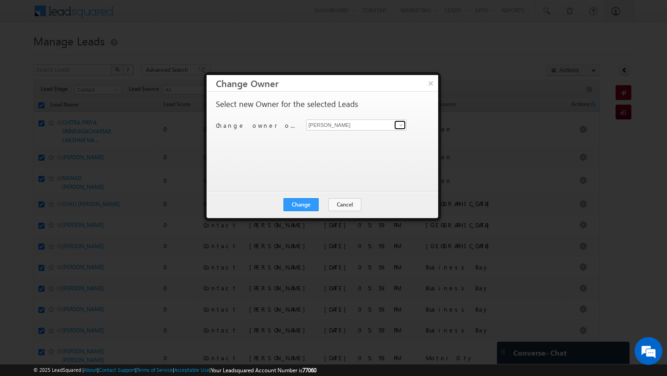
click at [401, 126] on span at bounding box center [400, 124] width 7 height 7
click at [359, 143] on span "[PERSON_NAME][EMAIL_ADDRESS][DOMAIN_NAME]" at bounding box center [351, 143] width 83 height 7
type input "[PERSON_NAME]"
click at [308, 207] on button "Change" at bounding box center [300, 204] width 35 height 13
